Goal: Information Seeking & Learning: Learn about a topic

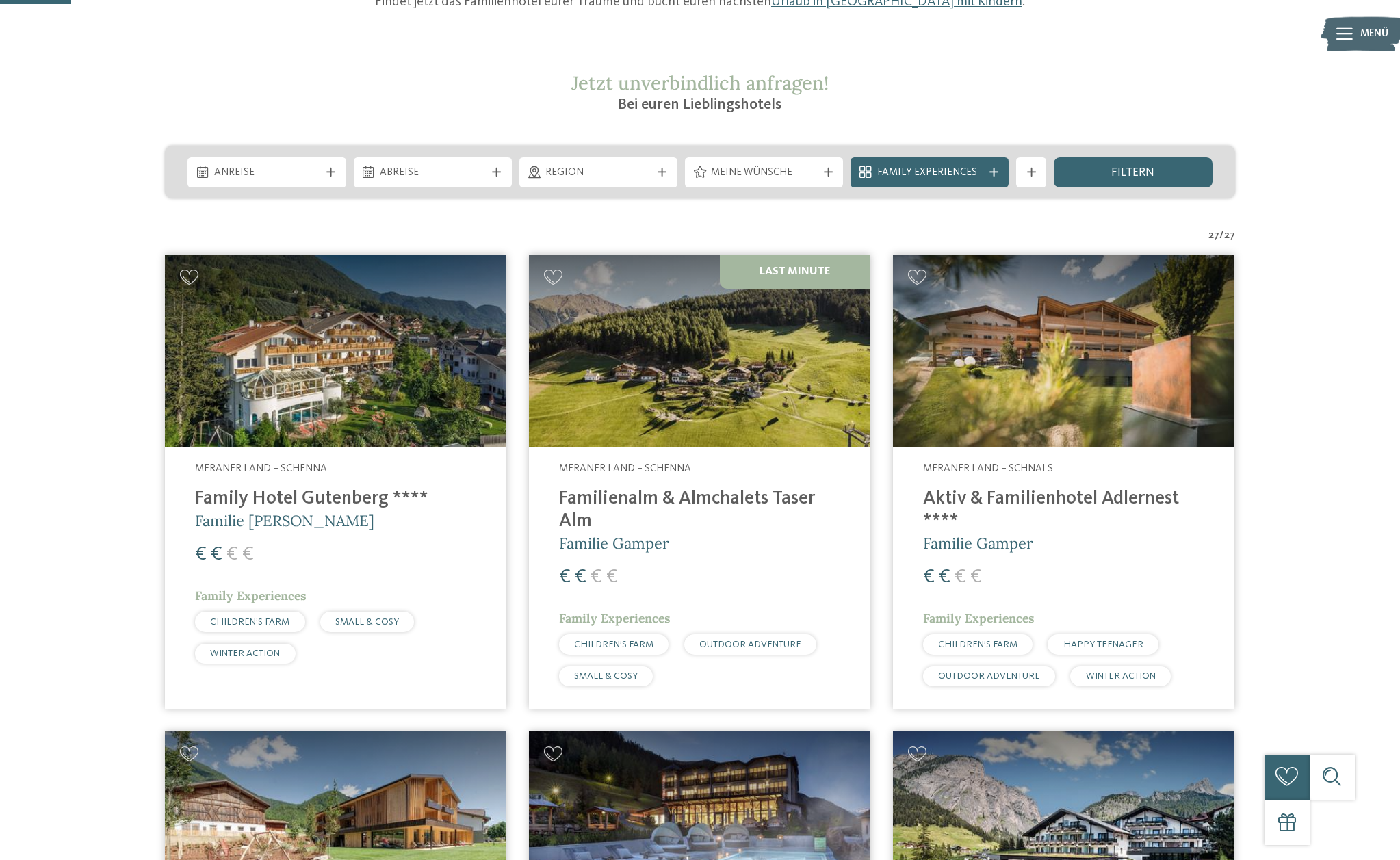
scroll to position [218, 0]
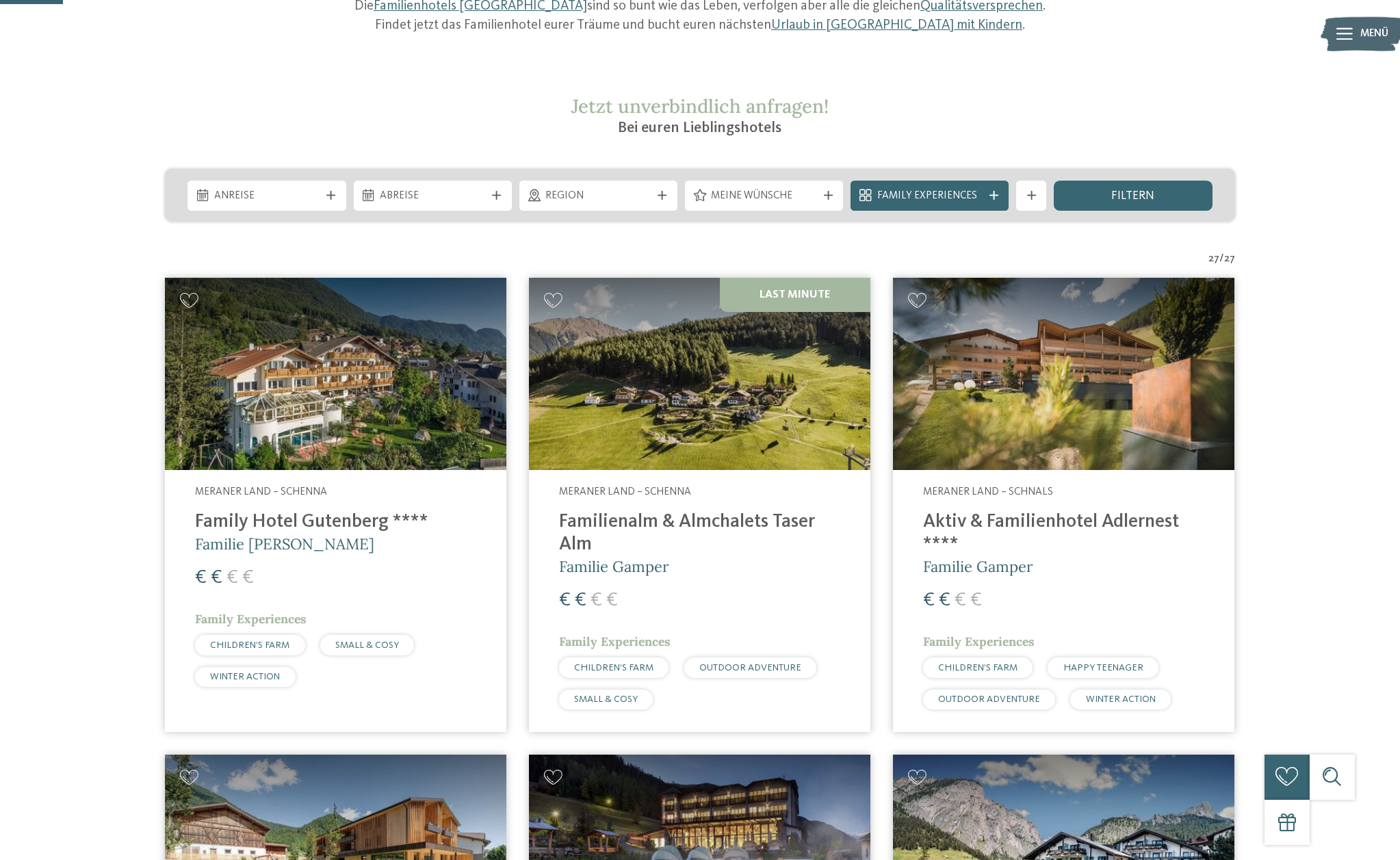
click at [724, 522] on h4 "Familienalm & Almchalets Taser Alm" at bounding box center [700, 533] width 282 height 45
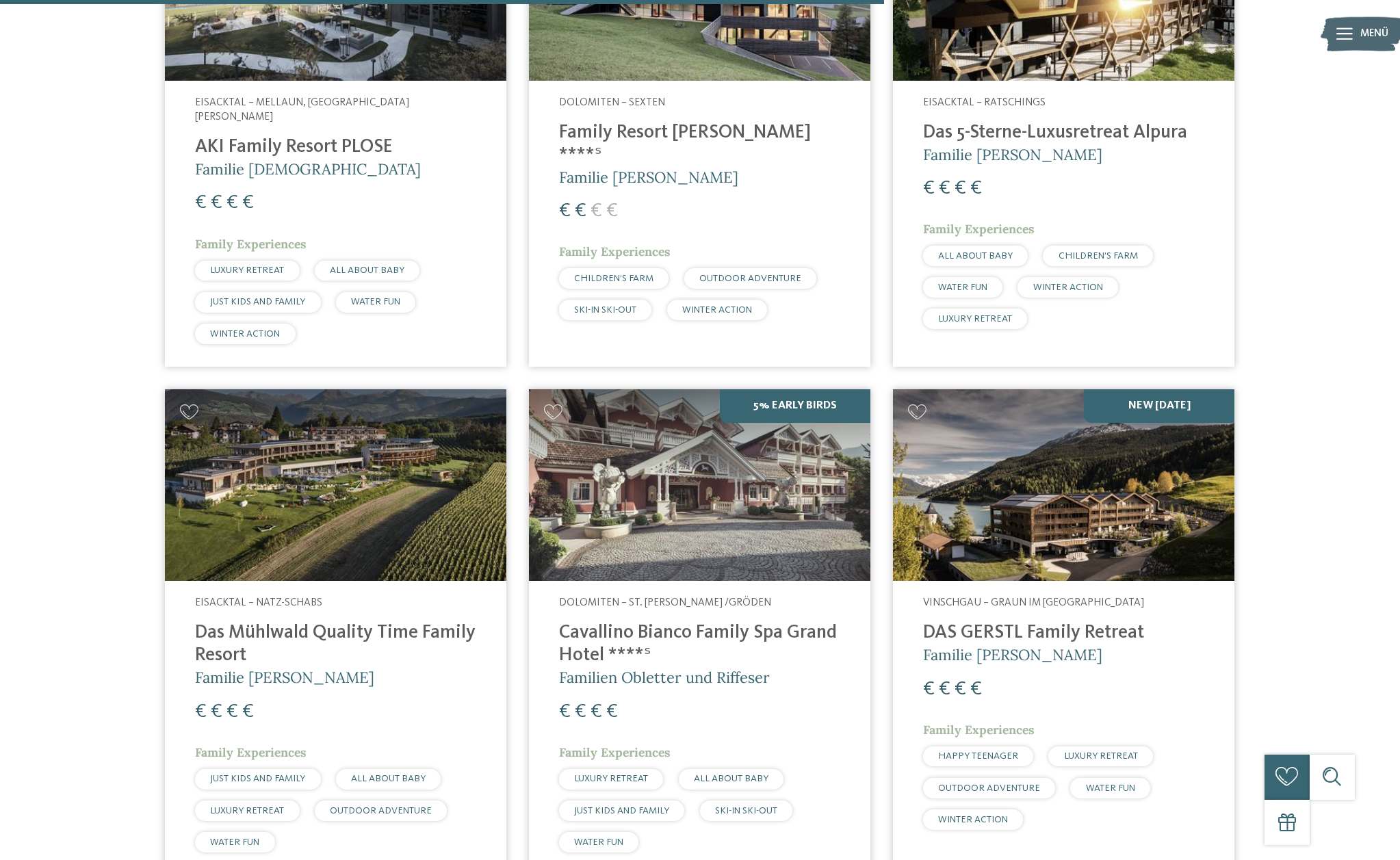
scroll to position [3076, 0]
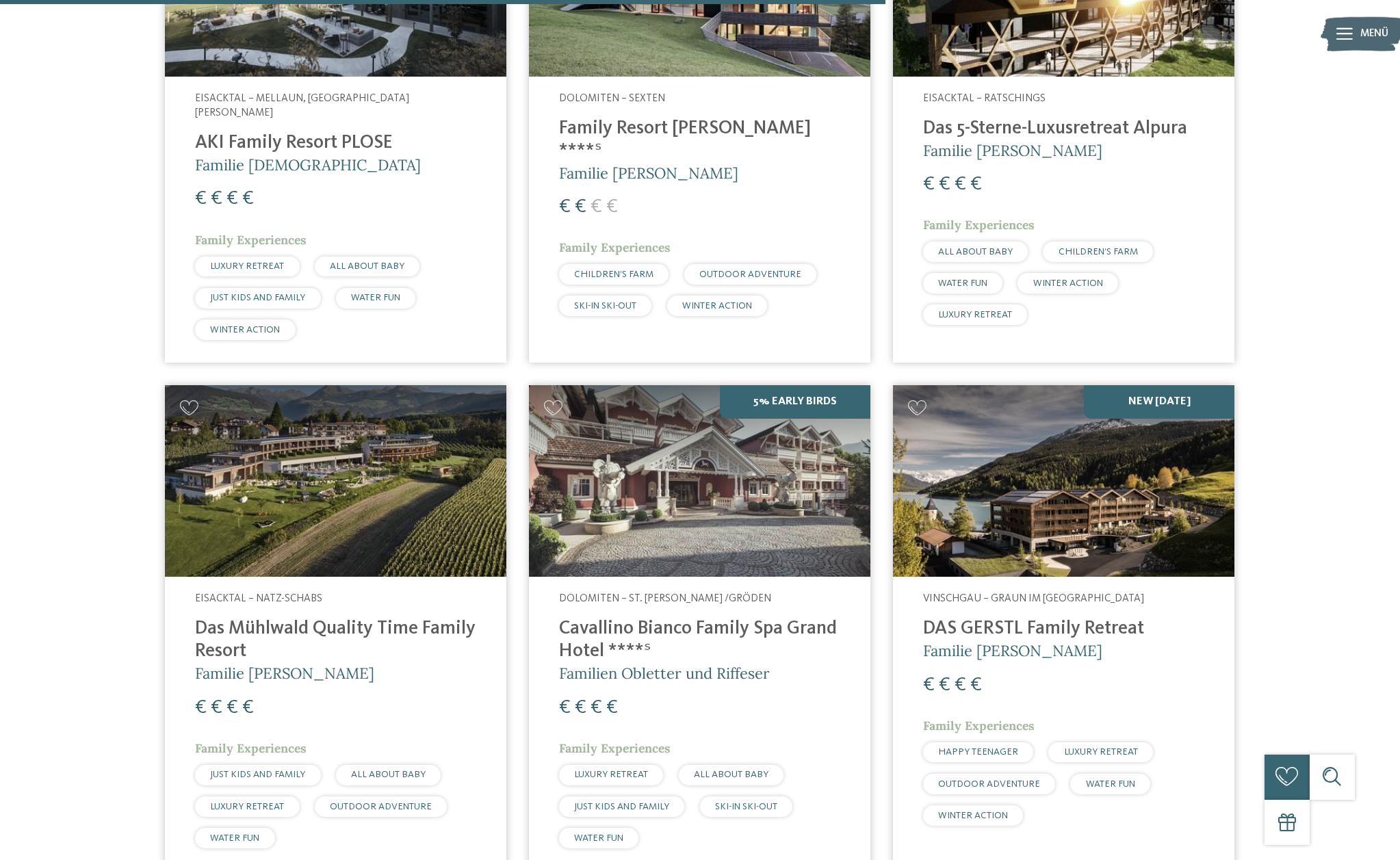
click at [264, 408] on img at bounding box center [335, 481] width 341 height 192
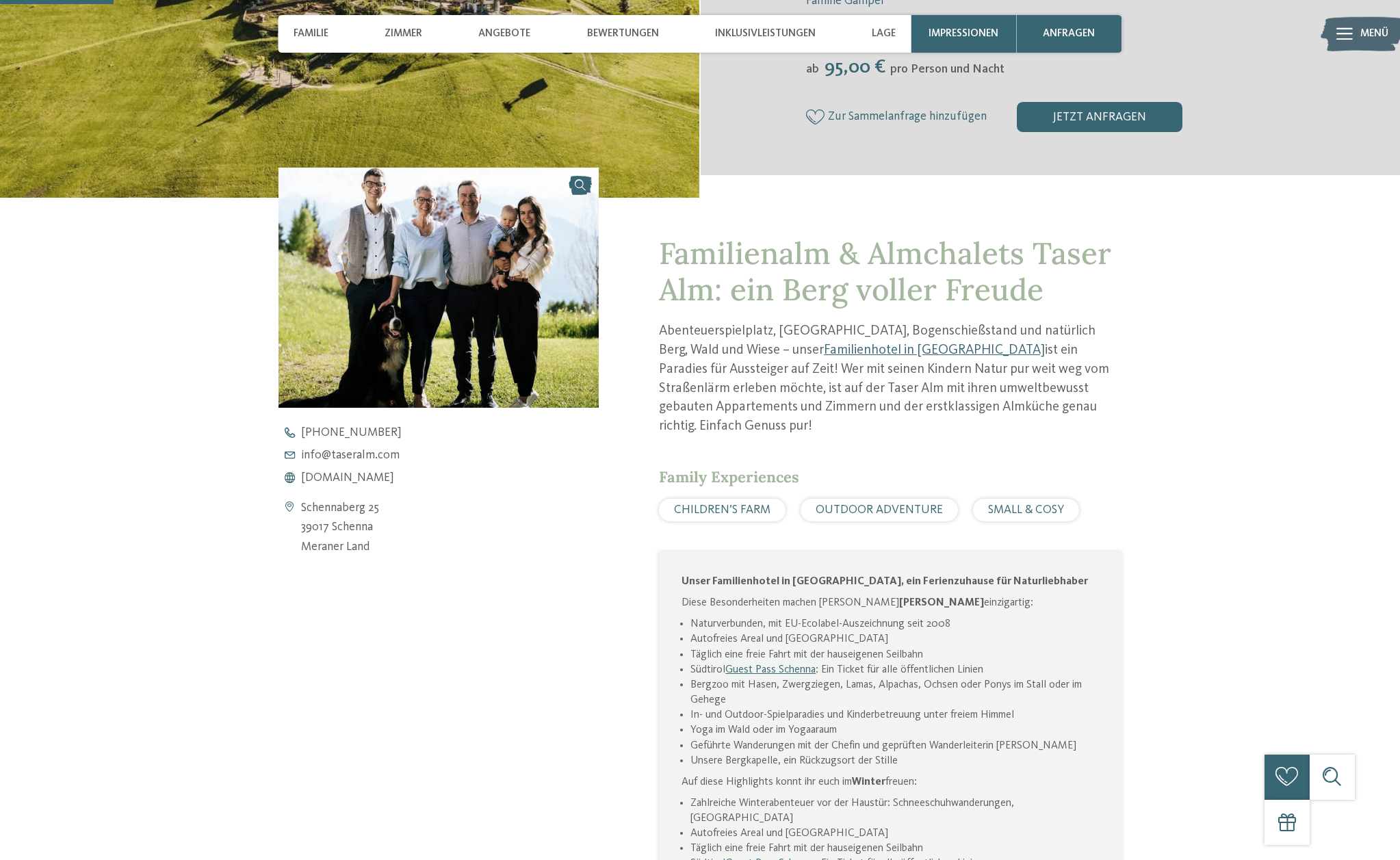
scroll to position [452, 0]
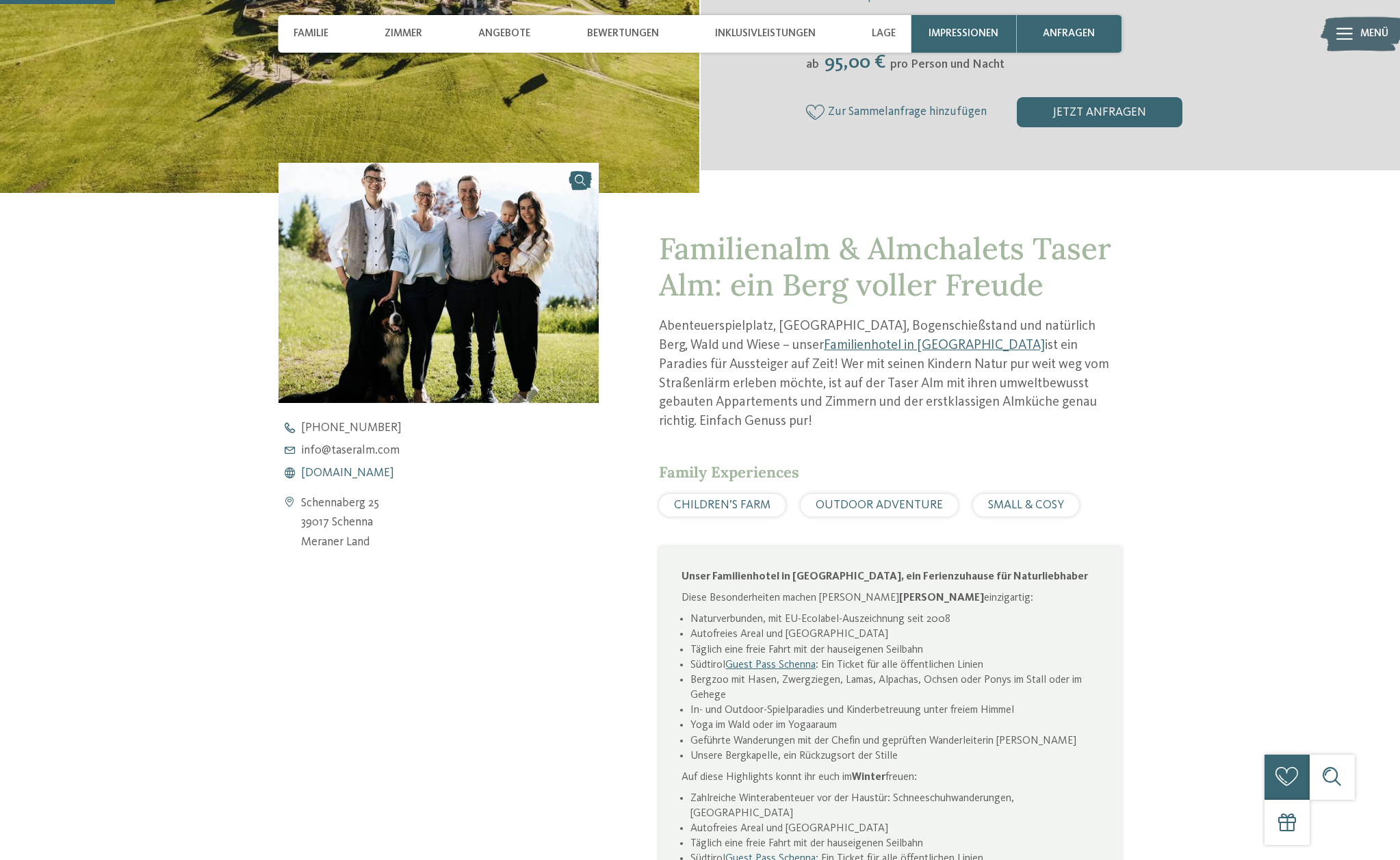
click at [346, 475] on span "www.taseralm.com" at bounding box center [347, 473] width 93 height 13
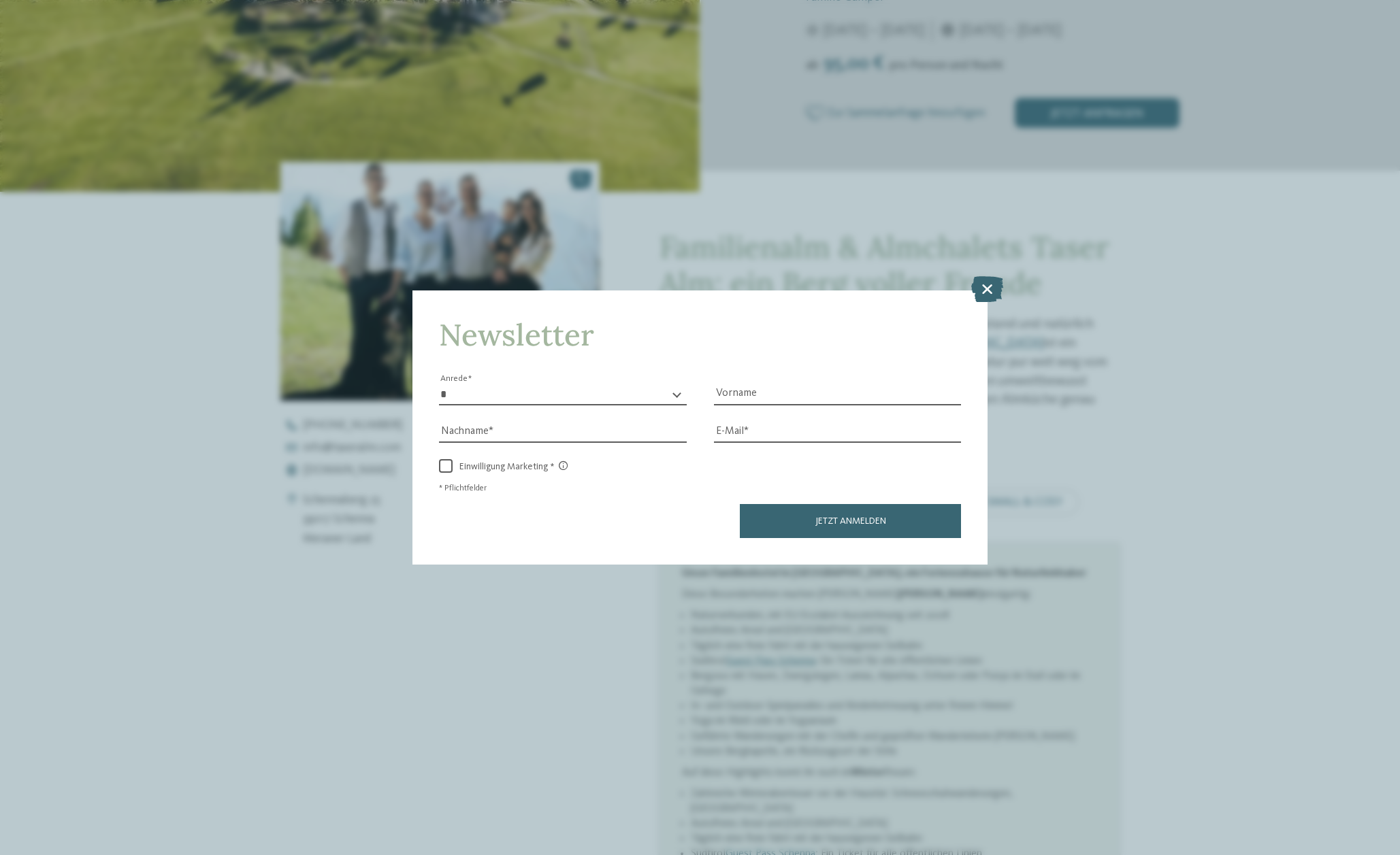
click at [987, 276] on icon at bounding box center [987, 289] width 32 height 26
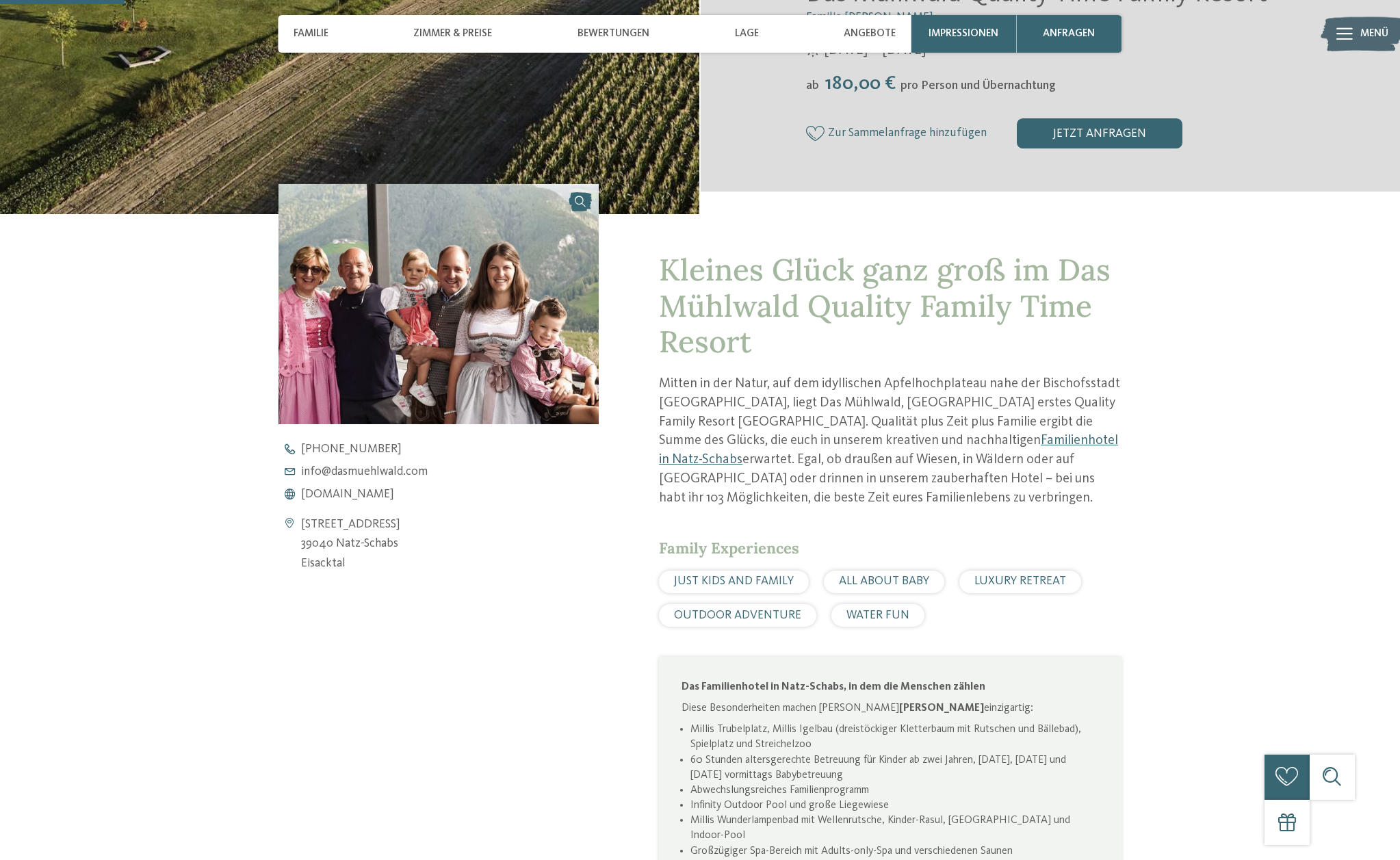
scroll to position [436, 0]
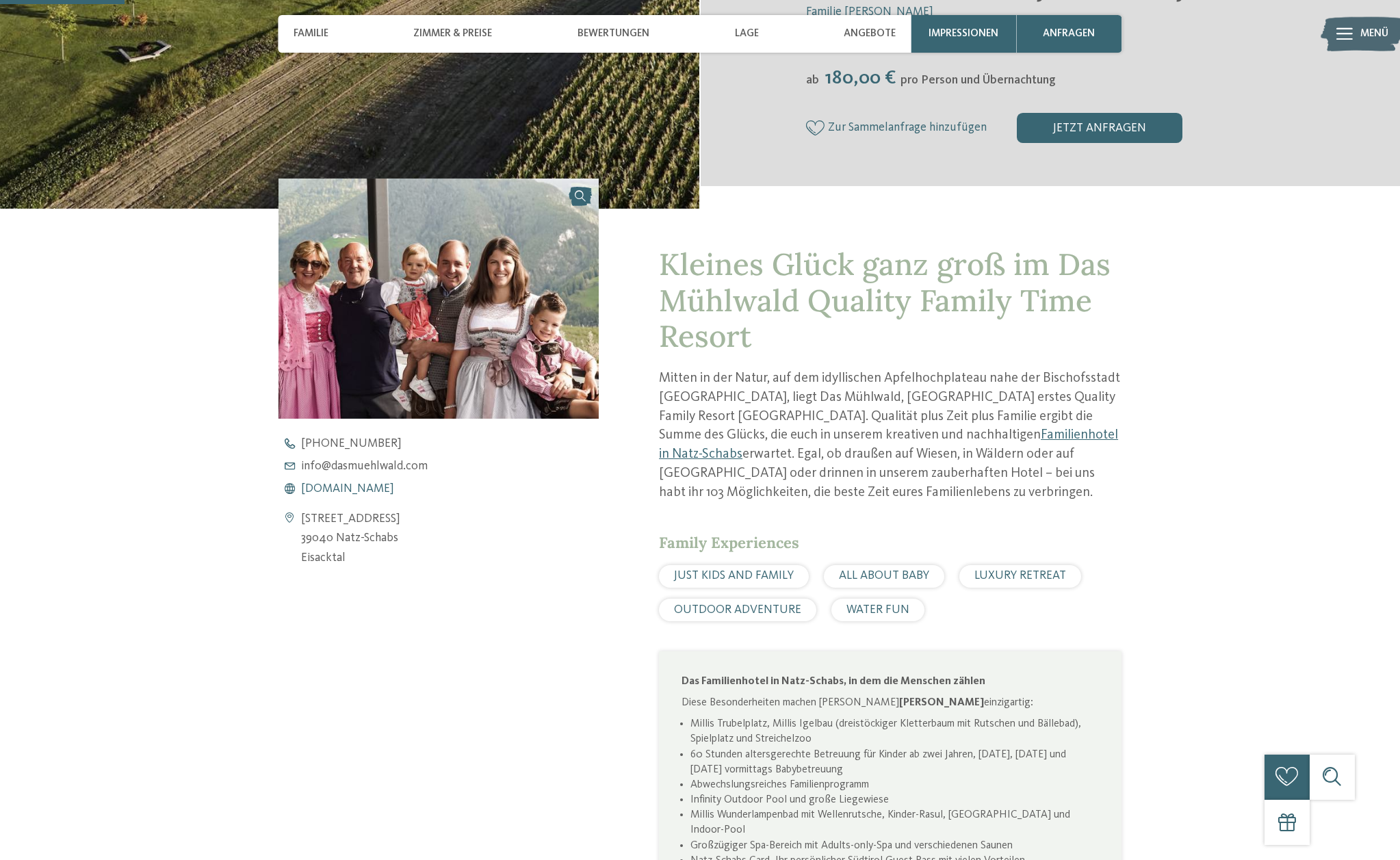
click at [351, 484] on span "www.dasmuehlwald.com" at bounding box center [347, 489] width 93 height 13
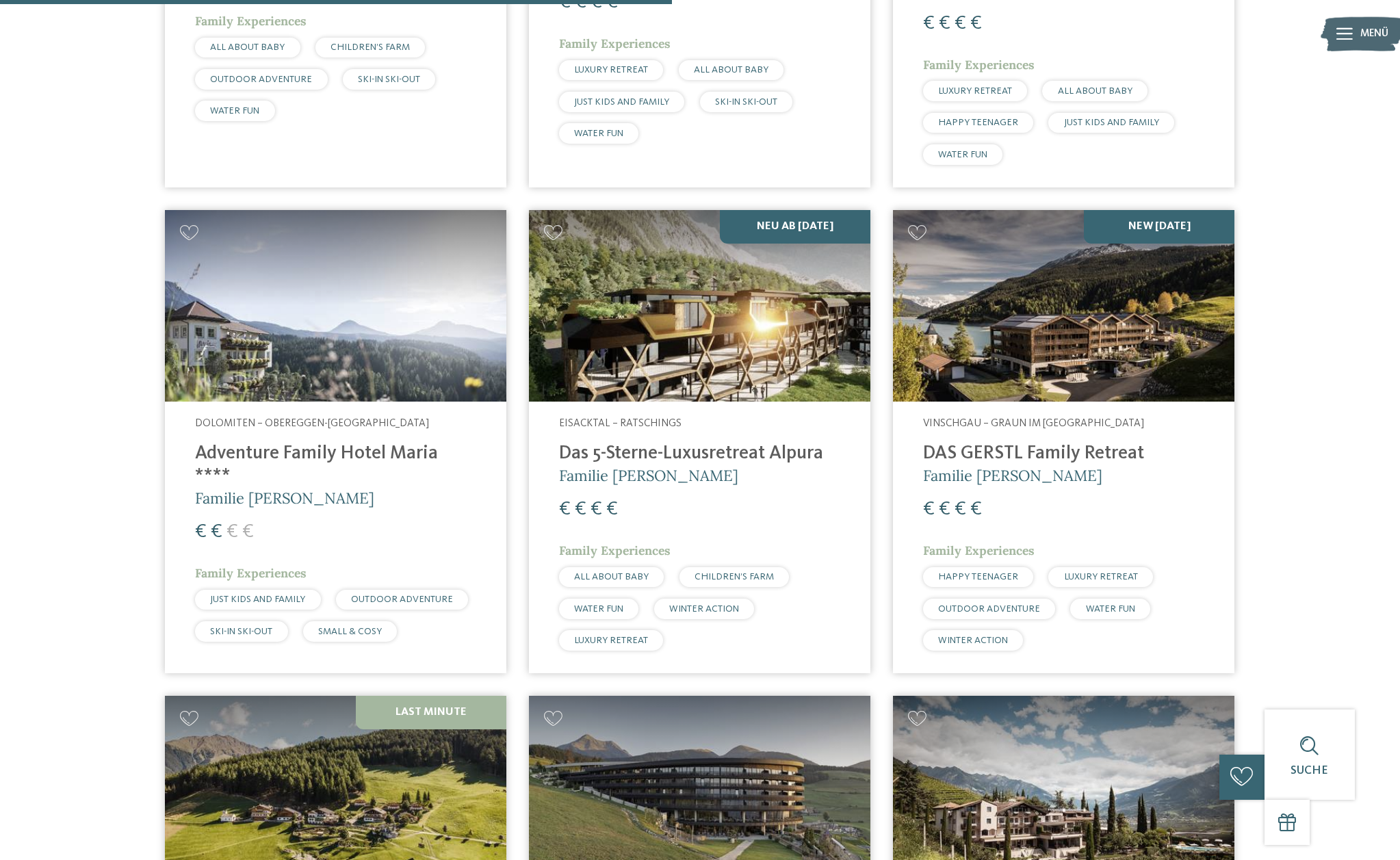
scroll to position [2193, 0]
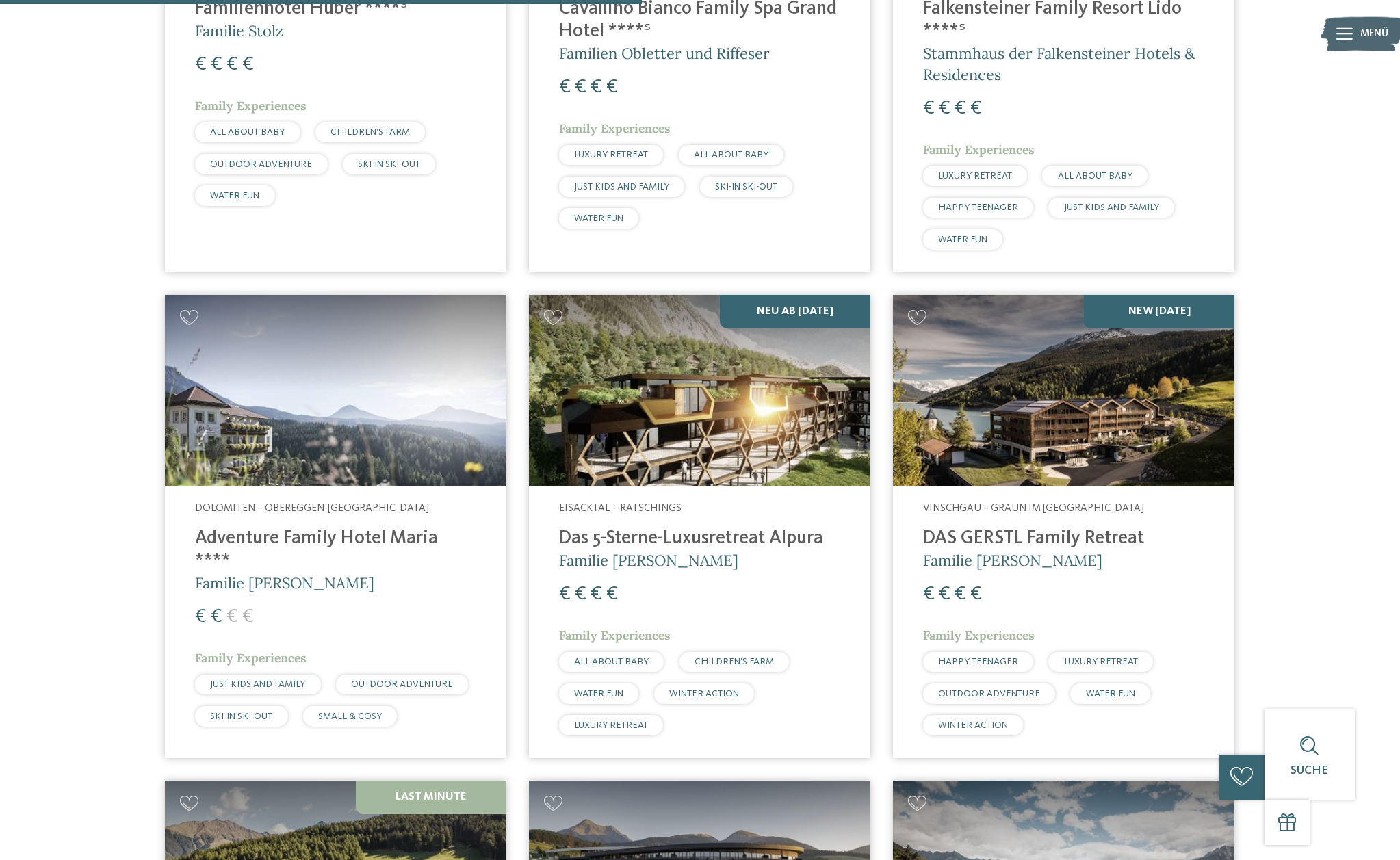
click at [980, 528] on h4 "DAS GERSTL Family Retreat" at bounding box center [1064, 539] width 282 height 23
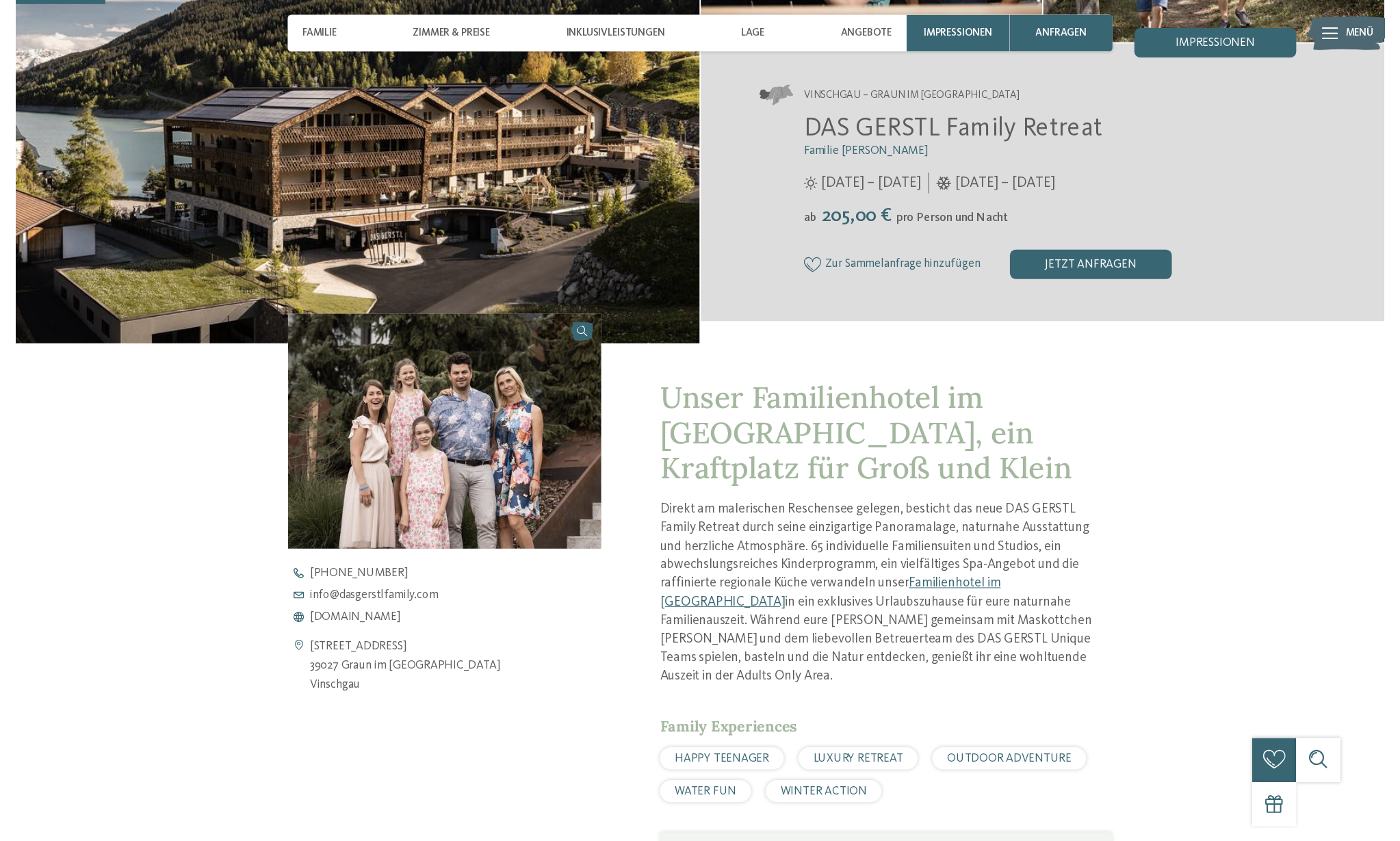
scroll to position [362, 0]
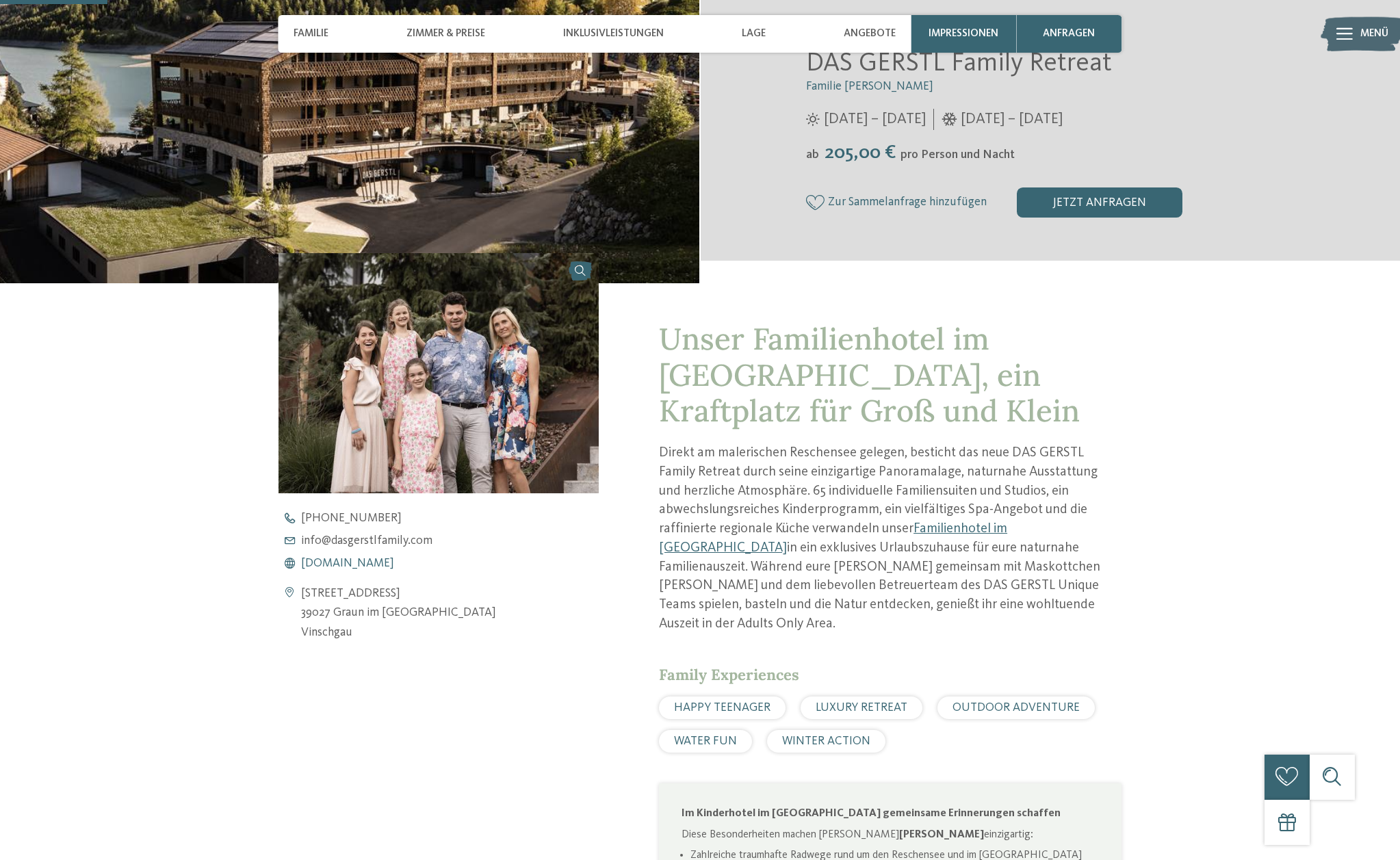
click at [394, 562] on span "[DOMAIN_NAME]" at bounding box center [347, 564] width 93 height 13
